Goal: Information Seeking & Learning: Learn about a topic

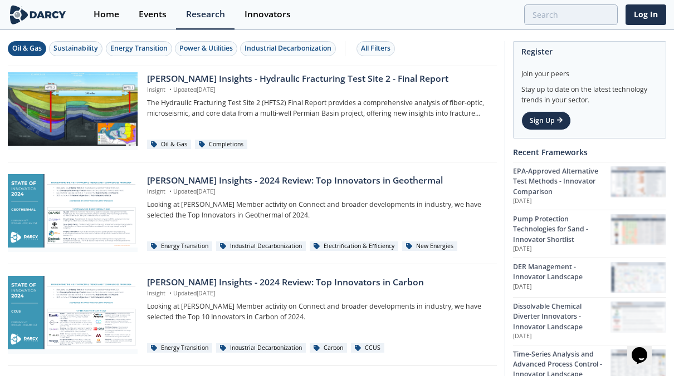
click at [30, 52] on div "Oil & Gas" at bounding box center [27, 48] width 30 height 10
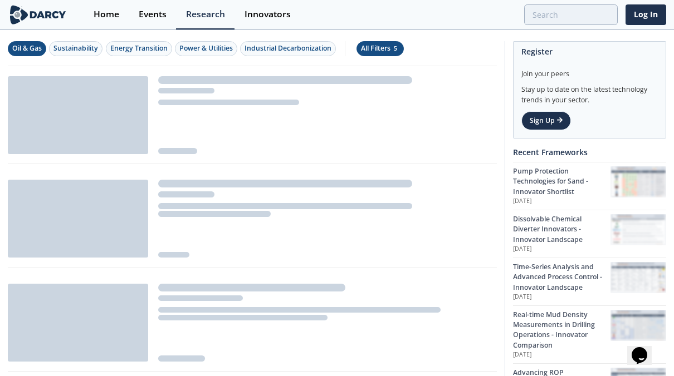
click at [383, 46] on div "All Filters 5" at bounding box center [380, 48] width 38 height 10
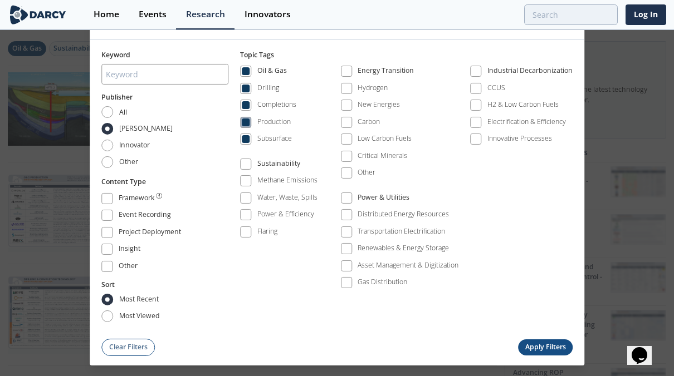
click at [249, 124] on span at bounding box center [246, 123] width 8 height 8
click at [251, 105] on span at bounding box center [245, 105] width 11 height 11
click at [249, 92] on span at bounding box center [246, 89] width 8 height 8
click at [109, 111] on input "All" at bounding box center [107, 112] width 12 height 12
radio input "true"
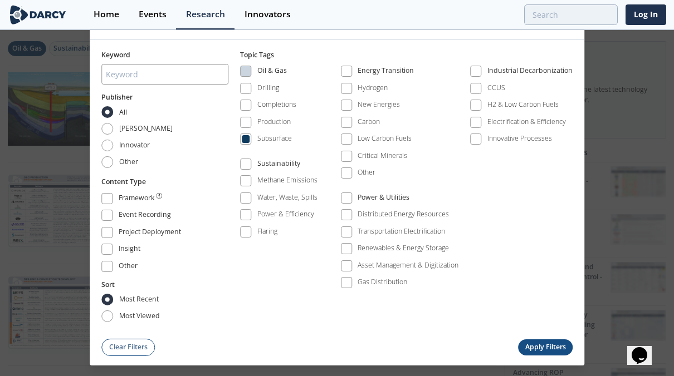
click at [550, 344] on button "Apply Filters" at bounding box center [545, 348] width 55 height 16
click at [524, 342] on button "Apply Filters" at bounding box center [545, 348] width 55 height 16
click at [244, 75] on span at bounding box center [246, 71] width 8 height 8
click at [241, 93] on div "Keyword Publisher All Darcy Innovator Other Content Type Framework Event Record…" at bounding box center [336, 188] width 471 height 277
click at [245, 91] on span at bounding box center [246, 89] width 8 height 8
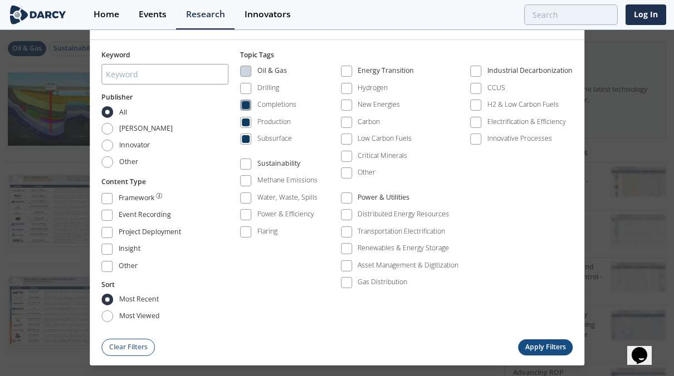
click at [249, 106] on span at bounding box center [246, 105] width 8 height 8
click at [249, 126] on span at bounding box center [246, 123] width 8 height 8
click at [544, 349] on button "Apply Filters" at bounding box center [545, 348] width 55 height 16
click at [542, 348] on button "Apply Filters" at bounding box center [545, 348] width 55 height 16
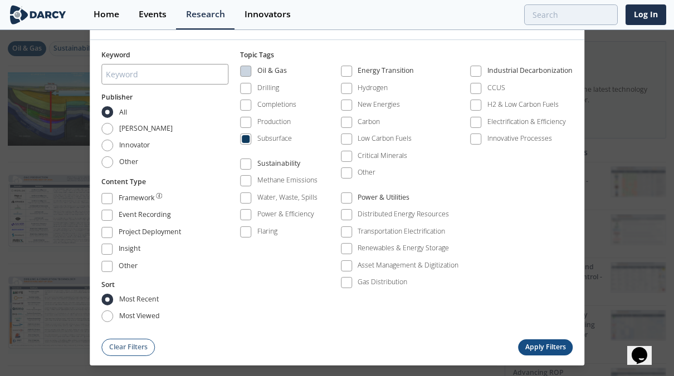
click at [542, 345] on button "Apply Filters" at bounding box center [545, 348] width 55 height 16
click at [542, 343] on button "Apply Filters" at bounding box center [545, 348] width 55 height 16
click at [112, 133] on input "Darcy" at bounding box center [107, 129] width 12 height 12
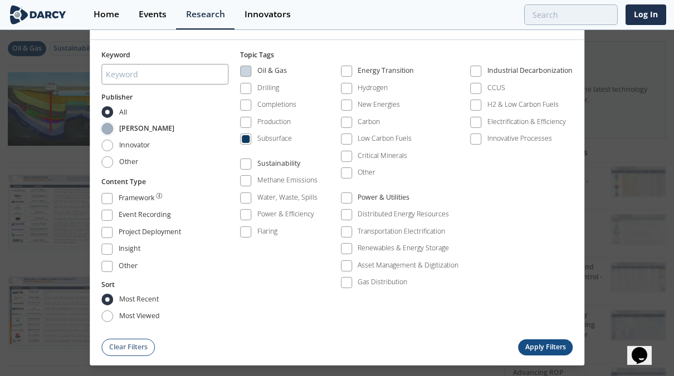
radio input "true"
click at [550, 347] on button "Apply Filters" at bounding box center [545, 348] width 55 height 16
click at [107, 118] on input "All" at bounding box center [107, 112] width 12 height 12
radio input "true"
click at [544, 348] on button "Apply Filters" at bounding box center [545, 348] width 55 height 16
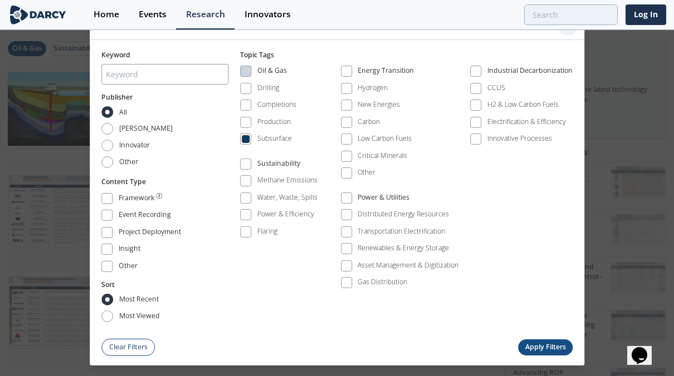
click at [570, 32] on icon at bounding box center [567, 24] width 13 height 13
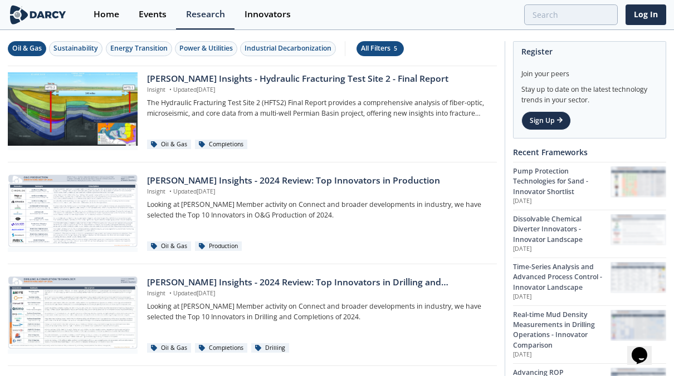
click at [384, 47] on div "All Filters 5" at bounding box center [380, 48] width 38 height 10
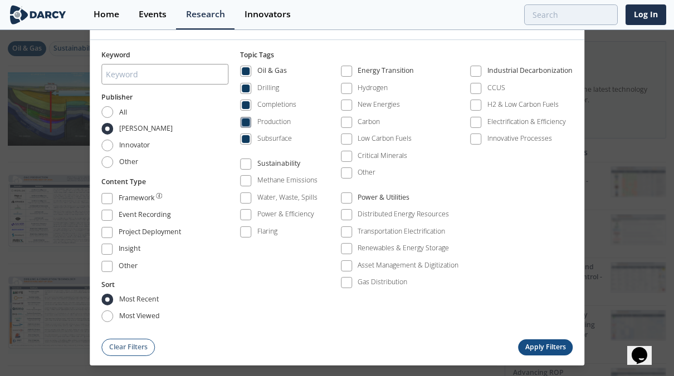
drag, startPoint x: 252, startPoint y: 124, endPoint x: 251, endPoint y: 109, distance: 14.5
click at [252, 124] on label "Production" at bounding box center [265, 122] width 51 height 15
click at [248, 100] on label "Completions" at bounding box center [268, 105] width 56 height 15
click at [244, 85] on span at bounding box center [245, 88] width 11 height 11
click at [244, 73] on span at bounding box center [246, 71] width 8 height 8
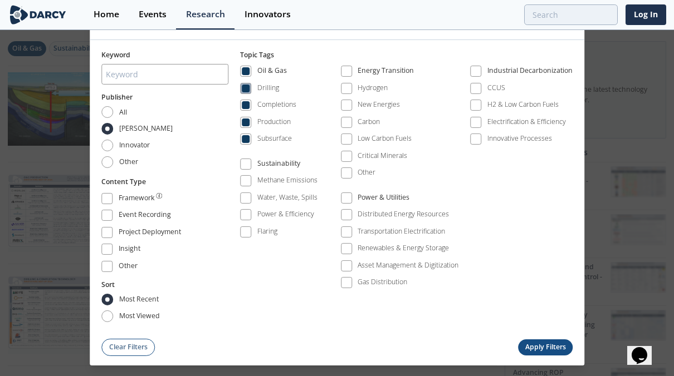
drag, startPoint x: 245, startPoint y: 95, endPoint x: 245, endPoint y: 87, distance: 7.2
click at [245, 94] on span at bounding box center [245, 88] width 11 height 11
click at [249, 70] on span at bounding box center [246, 71] width 8 height 8
click at [249, 71] on span at bounding box center [246, 71] width 8 height 8
drag, startPoint x: 246, startPoint y: 139, endPoint x: 261, endPoint y: 144, distance: 16.2
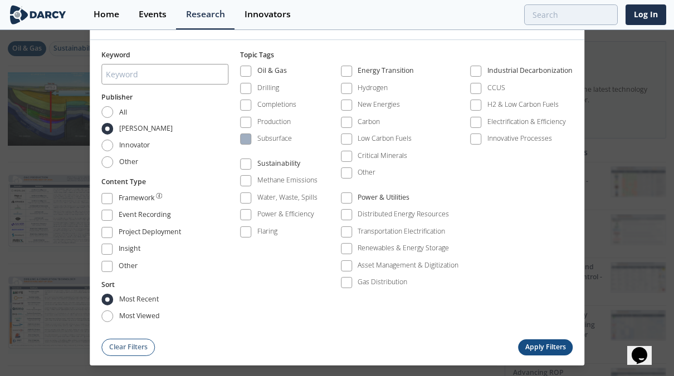
click at [247, 140] on span at bounding box center [246, 139] width 8 height 8
click at [533, 341] on button "Apply Filters" at bounding box center [545, 348] width 55 height 16
click at [534, 345] on button "Apply Filters" at bounding box center [545, 348] width 55 height 16
click at [537, 347] on button "Apply Filters" at bounding box center [545, 348] width 55 height 16
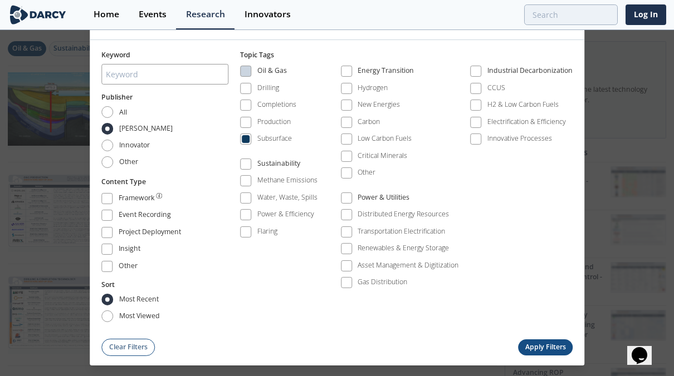
click at [537, 345] on button "Apply Filters" at bounding box center [545, 348] width 55 height 16
click at [535, 344] on button "Apply Filters" at bounding box center [545, 348] width 55 height 16
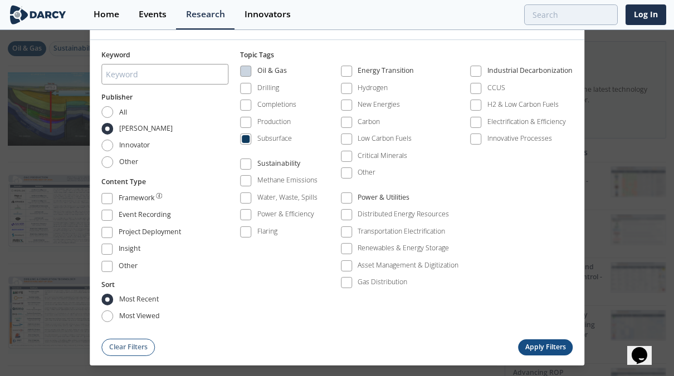
click at [535, 344] on button "Apply Filters" at bounding box center [545, 348] width 55 height 16
click at [101, 111] on div "Keyword Publisher All Darcy Innovator Other Content Type Framework Event Record…" at bounding box center [337, 198] width 495 height 316
click at [115, 118] on label "All" at bounding box center [114, 112] width 26 height 12
click at [113, 118] on input "All" at bounding box center [107, 112] width 12 height 12
radio input "true"
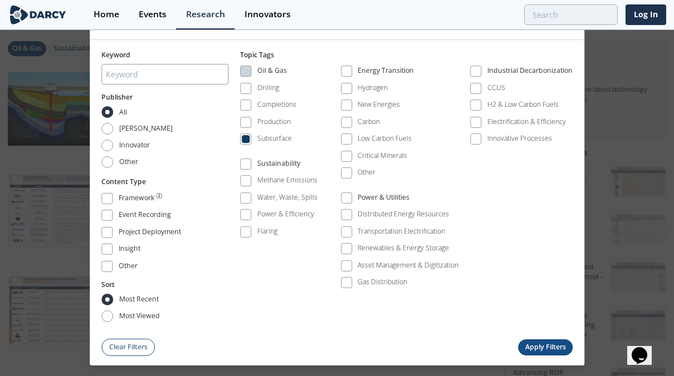
click at [543, 350] on button "Apply Filters" at bounding box center [545, 348] width 55 height 16
click at [543, 349] on button "Apply Filters" at bounding box center [545, 348] width 55 height 16
click at [242, 71] on span at bounding box center [245, 71] width 11 height 11
click at [541, 348] on button "Apply Filters" at bounding box center [545, 348] width 55 height 16
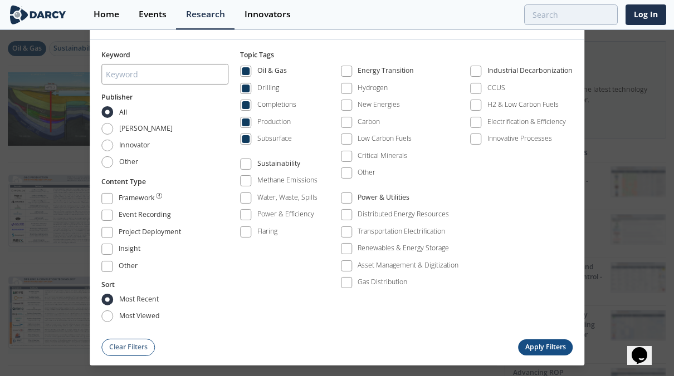
click at [541, 350] on button "Apply Filters" at bounding box center [545, 348] width 55 height 16
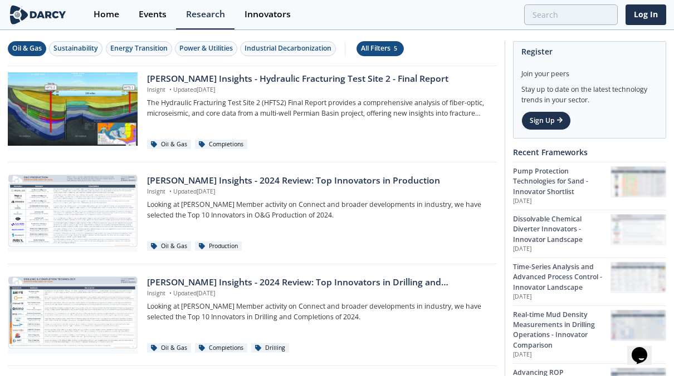
click at [365, 46] on div "All Filters 5" at bounding box center [380, 48] width 38 height 10
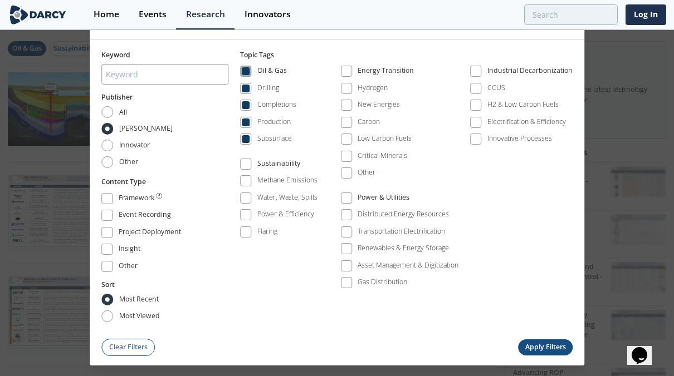
click at [246, 75] on span at bounding box center [246, 71] width 8 height 8
click at [244, 140] on span at bounding box center [246, 139] width 8 height 8
drag, startPoint x: 106, startPoint y: 112, endPoint x: 143, endPoint y: 125, distance: 38.9
click at [107, 112] on input "All" at bounding box center [107, 112] width 12 height 12
radio input "true"
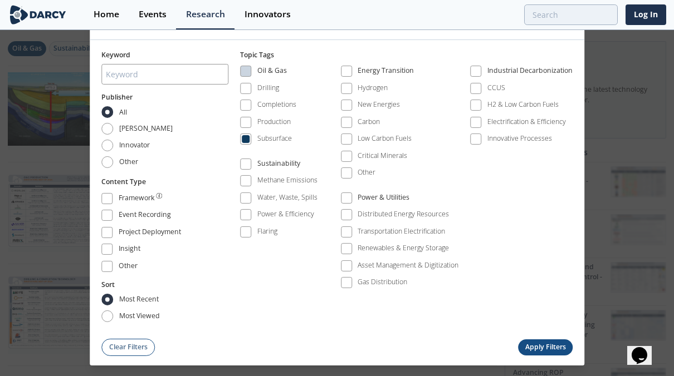
click at [550, 342] on button "Apply Filters" at bounding box center [545, 348] width 55 height 16
click at [557, 341] on button "Apply Filters" at bounding box center [545, 348] width 55 height 16
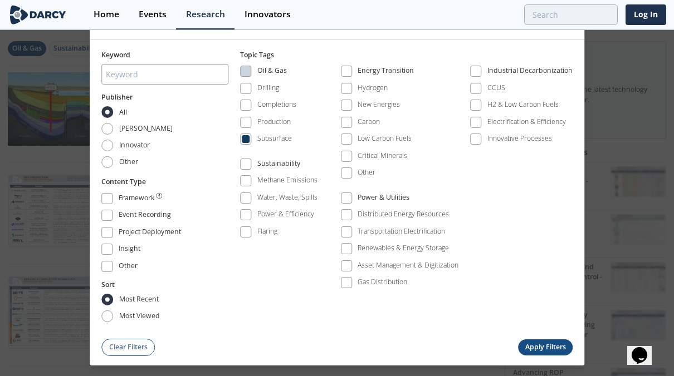
click at [557, 341] on button "Apply Filters" at bounding box center [545, 348] width 55 height 16
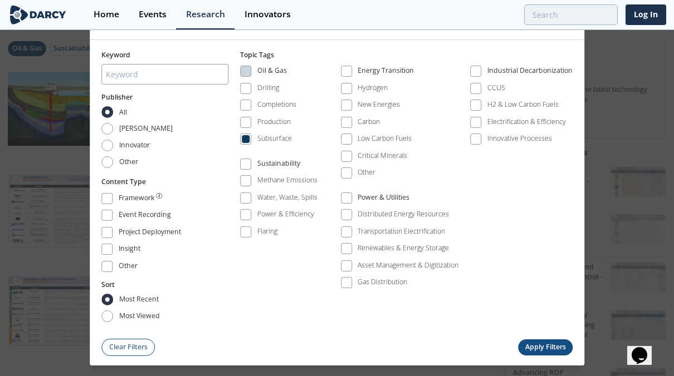
click at [557, 341] on button "Apply Filters" at bounding box center [545, 348] width 55 height 16
click at [566, 31] on icon at bounding box center [567, 24] width 13 height 13
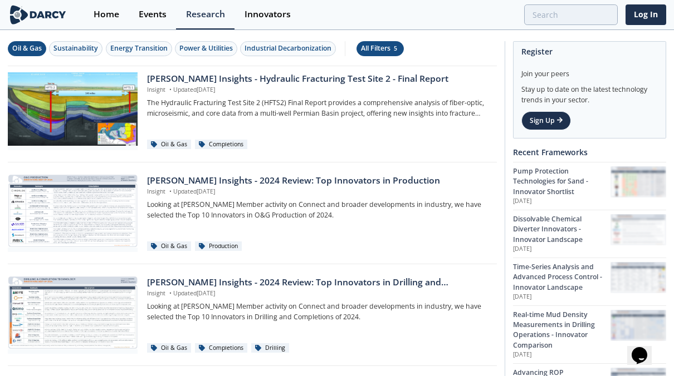
click at [380, 48] on div "All Filters 5" at bounding box center [380, 48] width 38 height 10
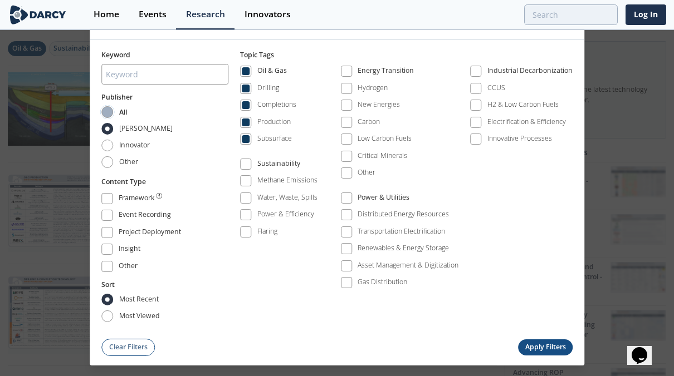
click at [109, 117] on input "All" at bounding box center [107, 112] width 12 height 12
radio input "true"
click at [551, 348] on button "Apply Filters" at bounding box center [545, 348] width 55 height 16
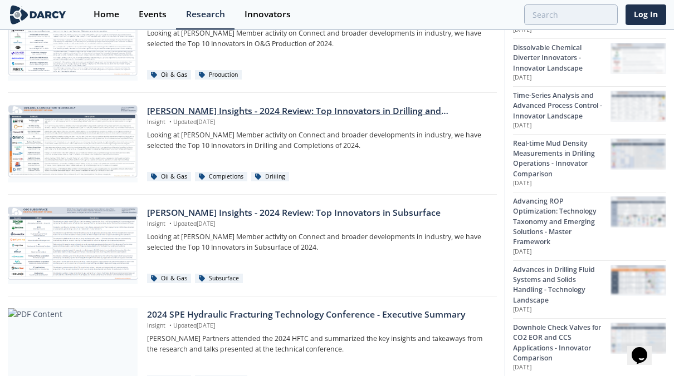
scroll to position [278, 0]
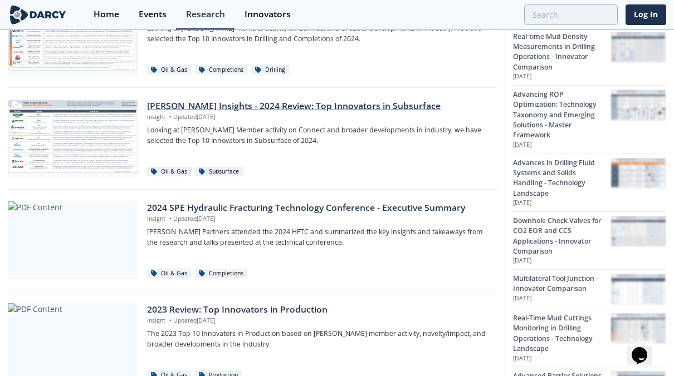
click at [302, 110] on div "[PERSON_NAME] Insights - 2024 Review: Top Innovators in Subsurface" at bounding box center [318, 106] width 342 height 13
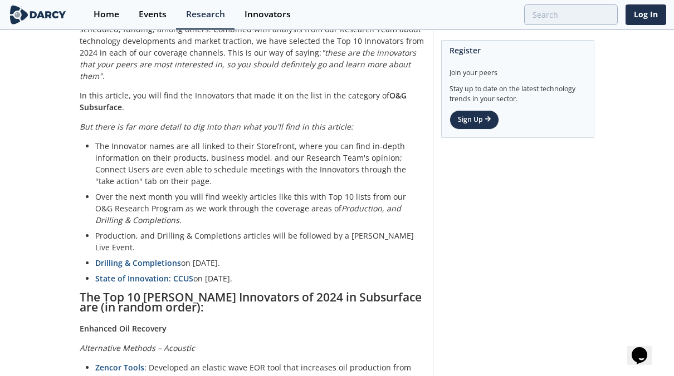
scroll to position [334, 0]
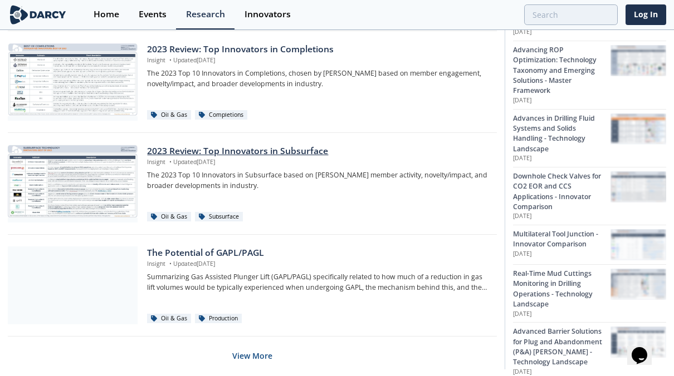
scroll to position [720, 0]
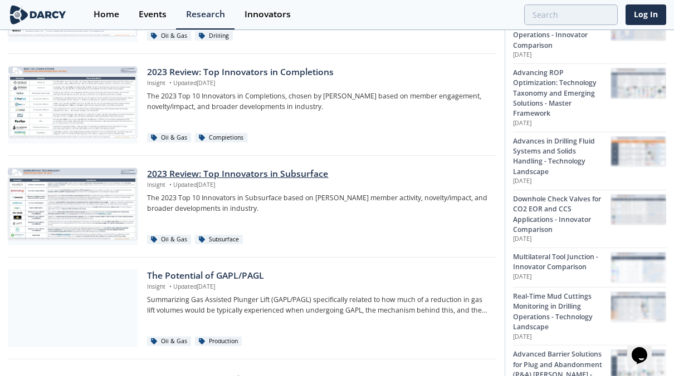
click at [199, 237] on icon at bounding box center [202, 240] width 6 height 6
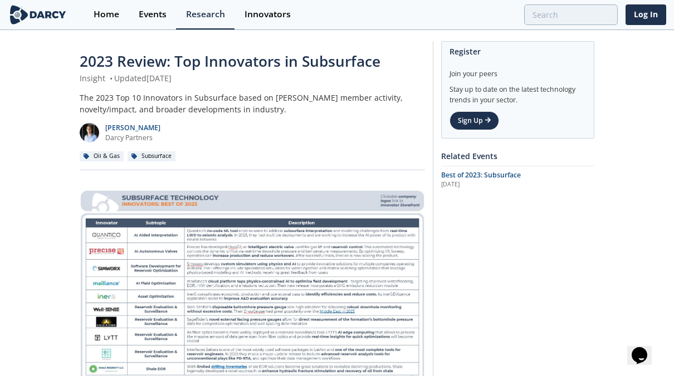
click at [133, 156] on icon at bounding box center [134, 157] width 6 height 6
click at [134, 154] on icon at bounding box center [134, 157] width 6 height 6
click at [133, 155] on icon at bounding box center [134, 157] width 6 height 6
click at [132, 154] on icon at bounding box center [134, 157] width 6 height 6
drag, startPoint x: 132, startPoint y: 154, endPoint x: 154, endPoint y: 155, distance: 21.7
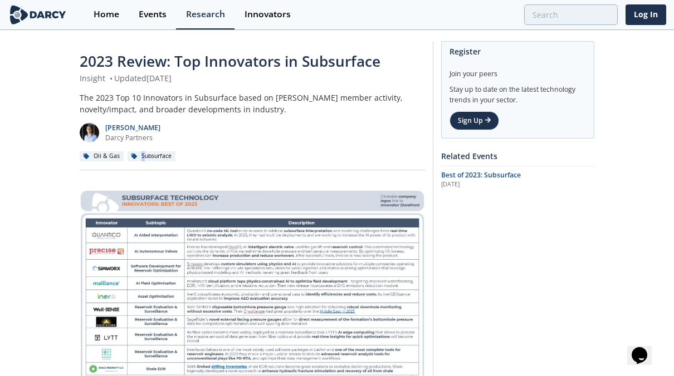
click at [158, 153] on div "Subsurface" at bounding box center [152, 156] width 48 height 10
click at [150, 157] on div "Subsurface" at bounding box center [152, 156] width 48 height 10
click at [125, 157] on div "Oil & Gas Subsurface" at bounding box center [252, 156] width 345 height 12
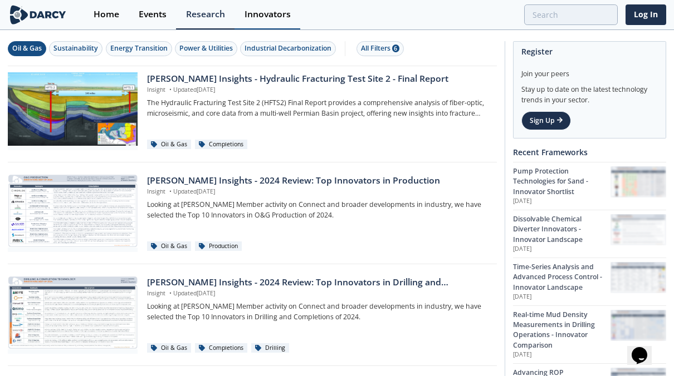
click at [263, 11] on div "Innovators" at bounding box center [267, 14] width 46 height 9
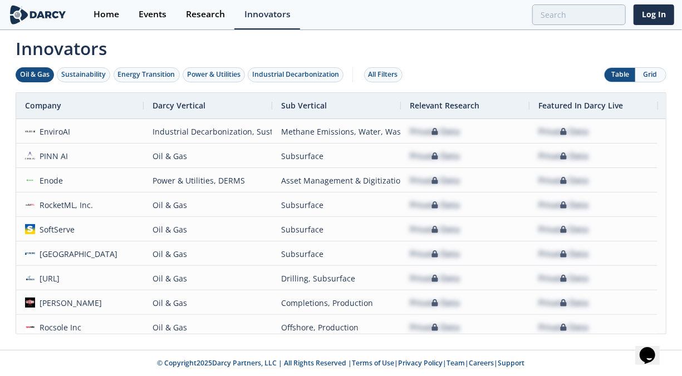
click at [27, 78] on div "Oil & Gas" at bounding box center [35, 75] width 30 height 10
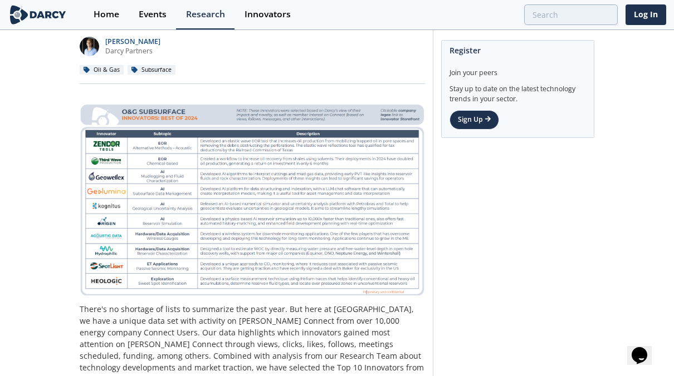
scroll to position [111, 0]
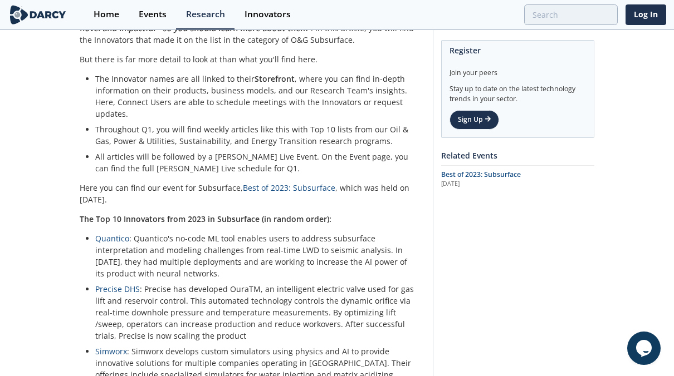
scroll to position [334, 0]
